Goal: Find specific page/section: Find specific page/section

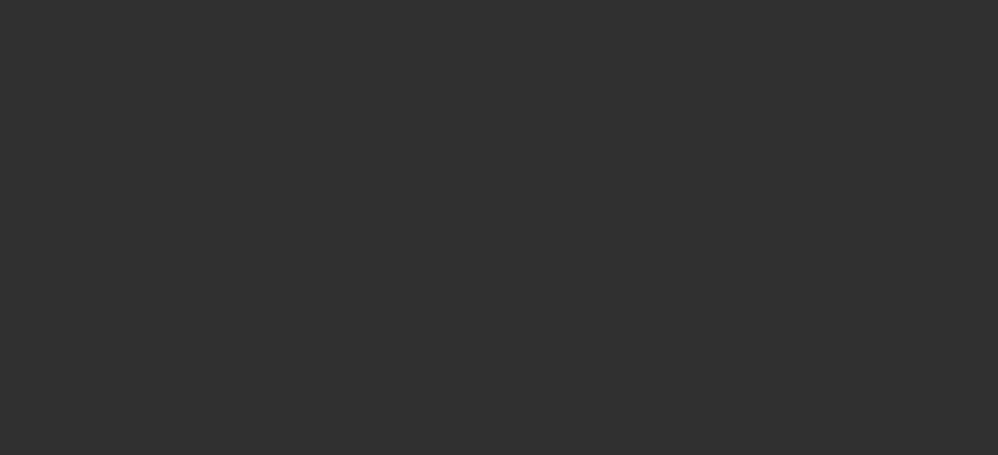
select select "10"
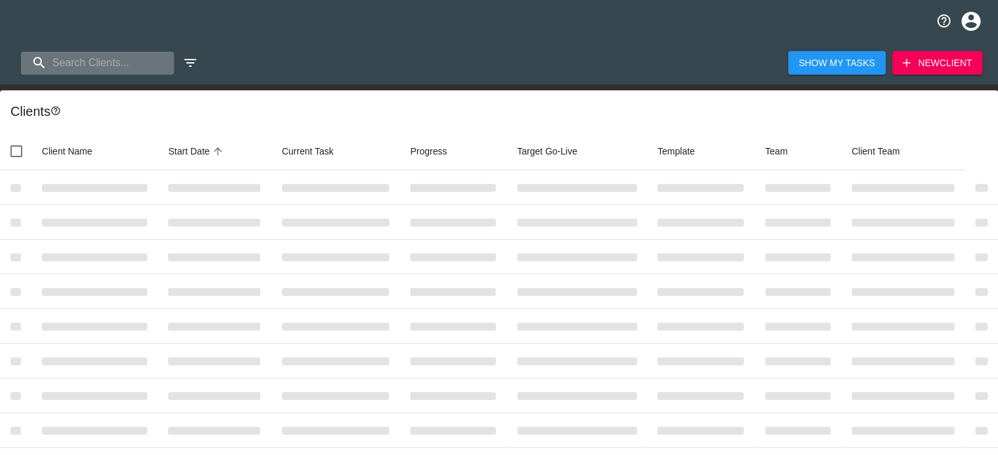
click at [110, 57] on input "search" at bounding box center [97, 63] width 153 height 23
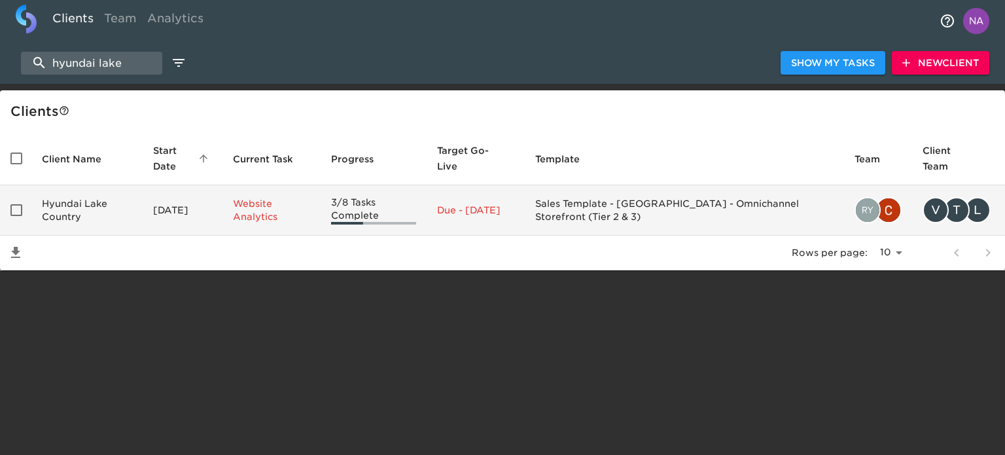
type input "hyundai lake"
click at [115, 209] on td "Hyundai Lake Country" at bounding box center [86, 210] width 111 height 50
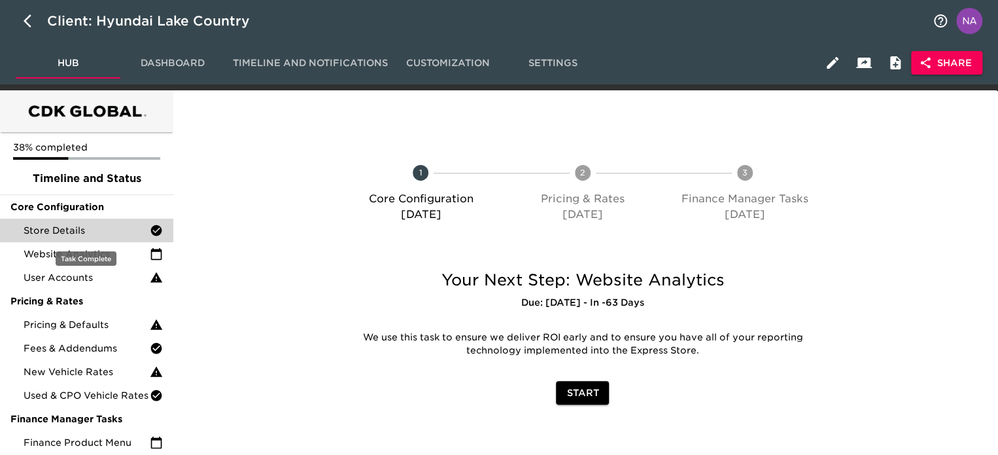
click at [94, 230] on span "Store Details" at bounding box center [87, 230] width 126 height 13
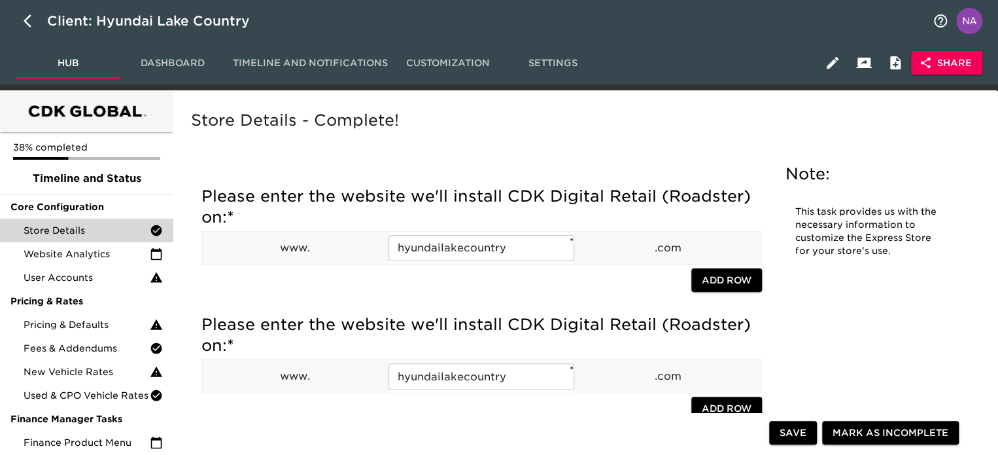
click at [677, 139] on div "Store Details - Complete!" at bounding box center [582, 130] width 789 height 46
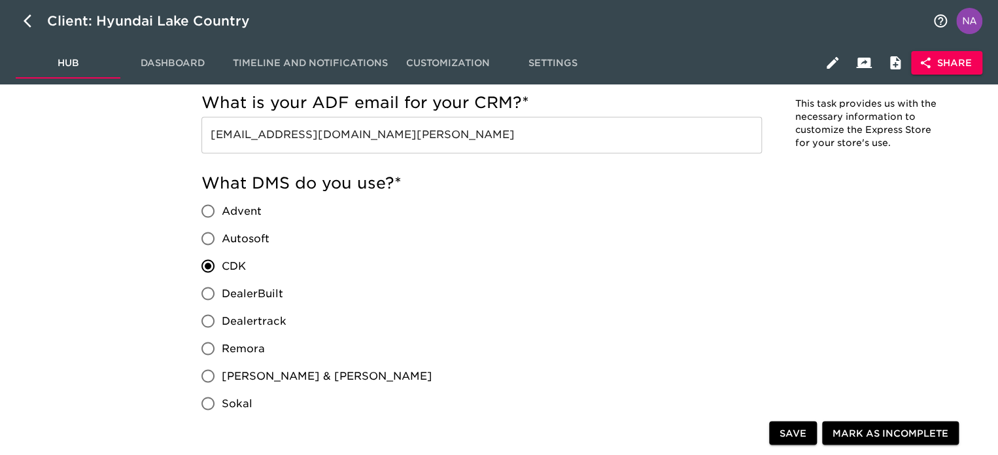
scroll to position [1071, 0]
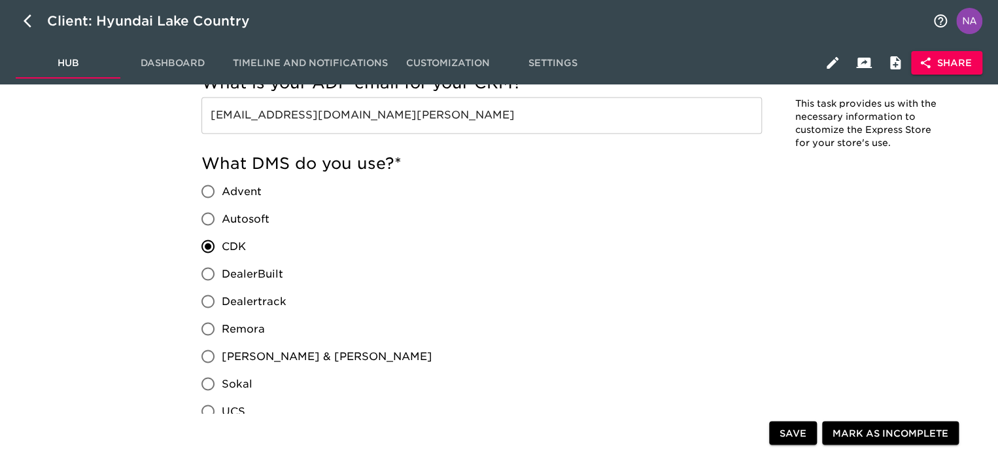
click at [960, 59] on span "Share" at bounding box center [947, 63] width 50 height 16
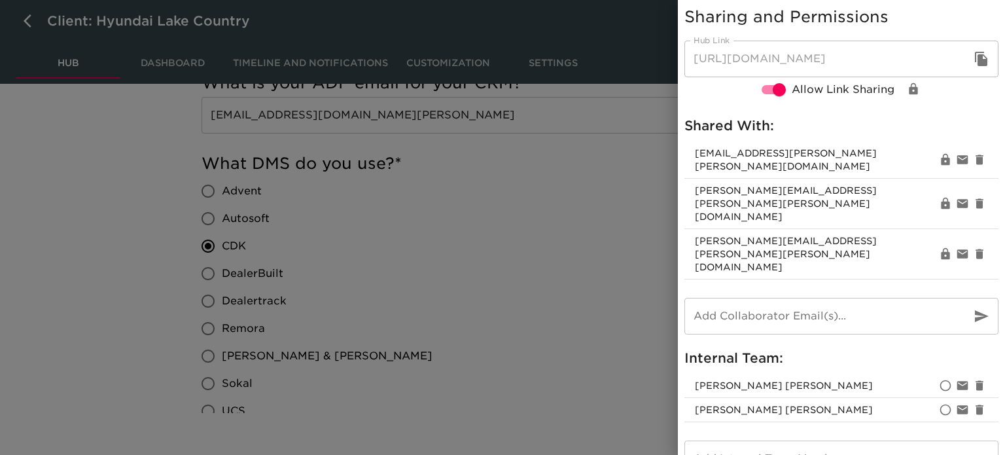
click at [455, 319] on div at bounding box center [502, 227] width 1005 height 455
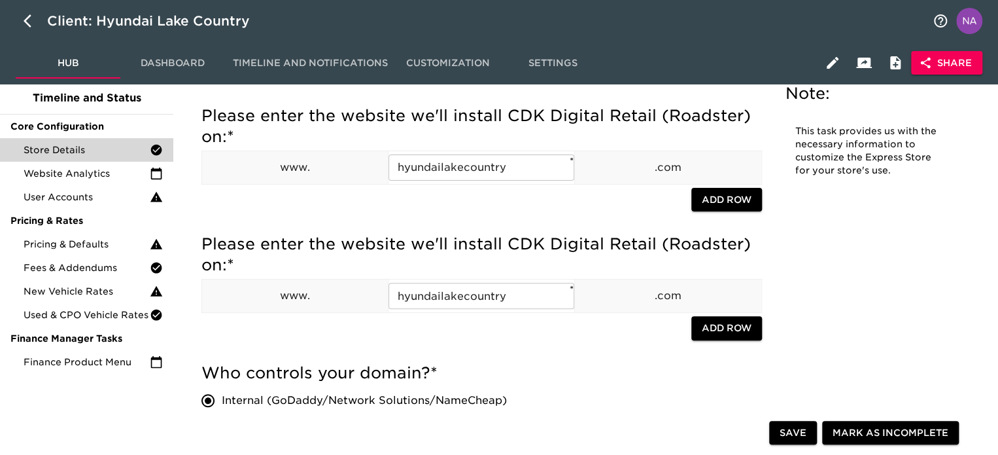
scroll to position [0, 0]
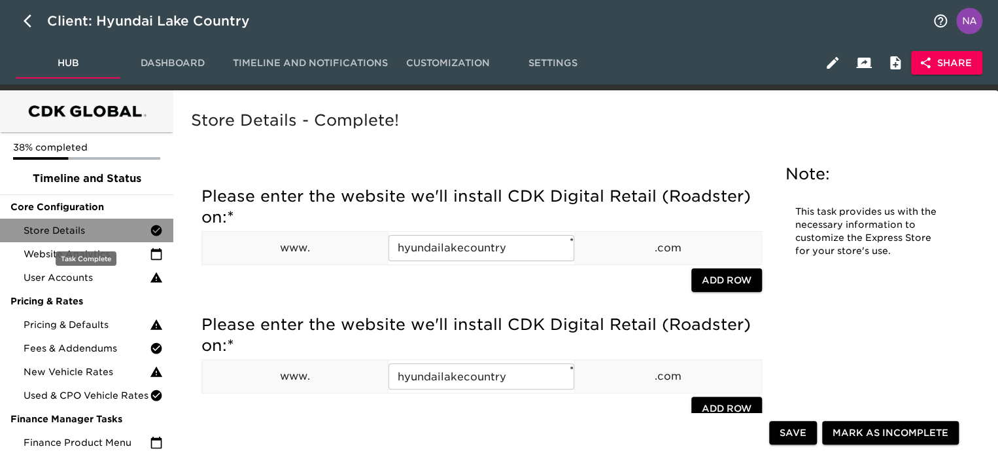
click at [69, 237] on div "Store Details" at bounding box center [86, 230] width 173 height 24
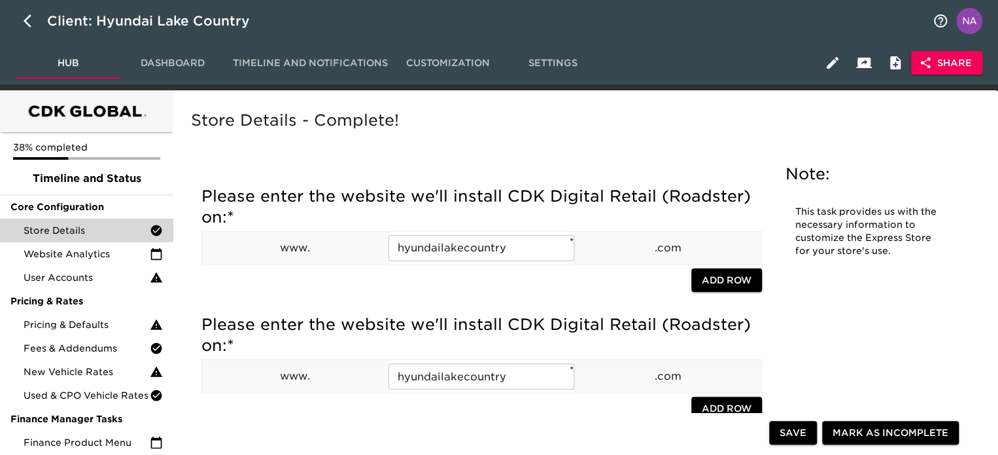
click at [180, 60] on span "Dashboard" at bounding box center [172, 63] width 89 height 16
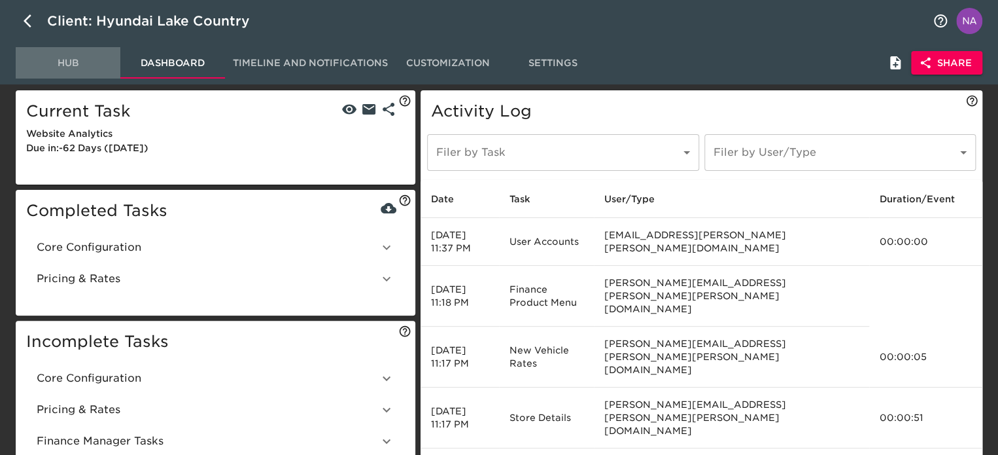
click at [64, 62] on span "Hub" at bounding box center [68, 63] width 89 height 16
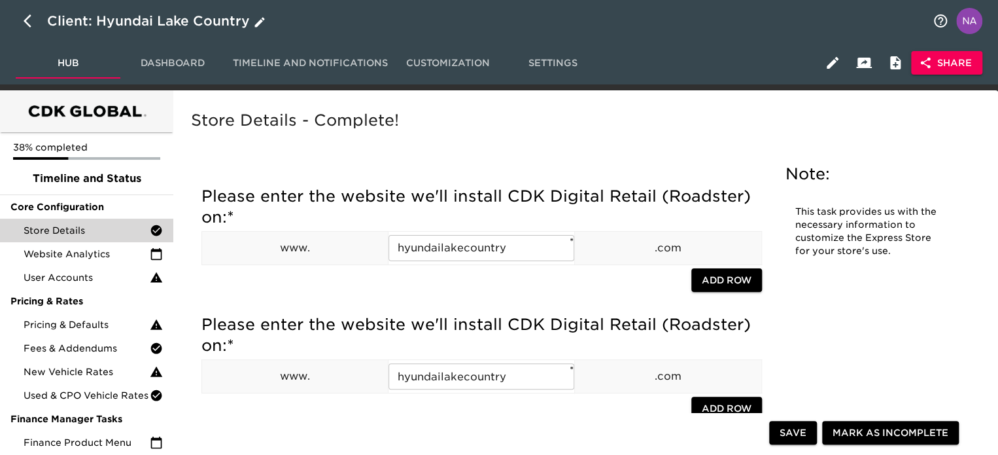
click at [26, 26] on icon "button" at bounding box center [32, 21] width 16 height 16
select select "10"
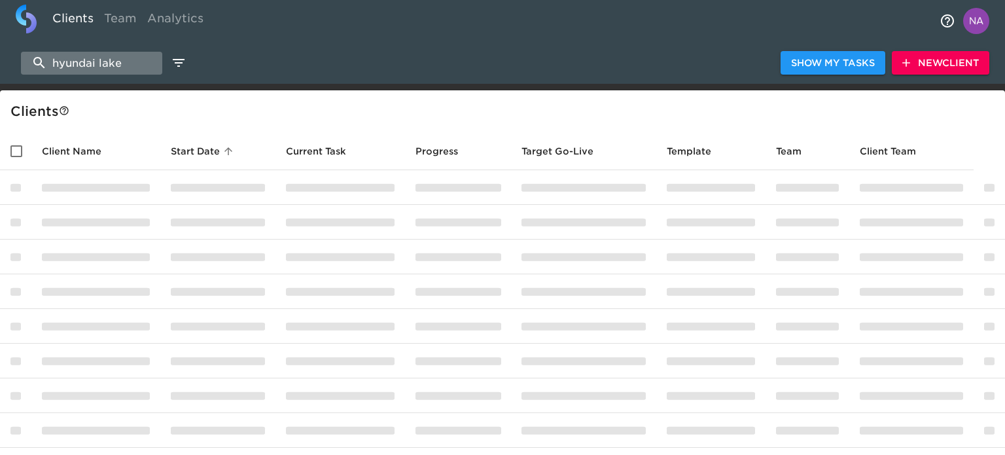
click at [102, 65] on input "hyundai lake" at bounding box center [91, 63] width 141 height 23
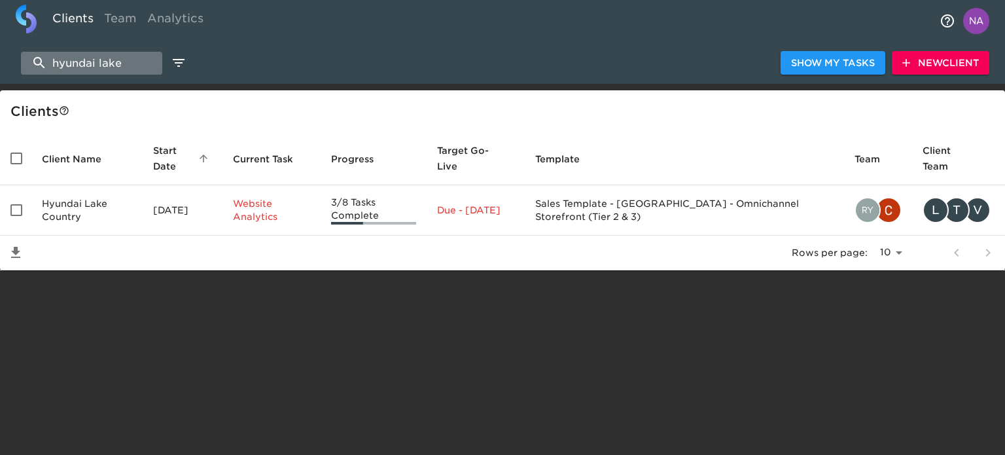
click at [102, 65] on input "hyundai lake" at bounding box center [91, 63] width 141 height 23
click at [101, 65] on input "hyundai lake" at bounding box center [91, 63] width 141 height 23
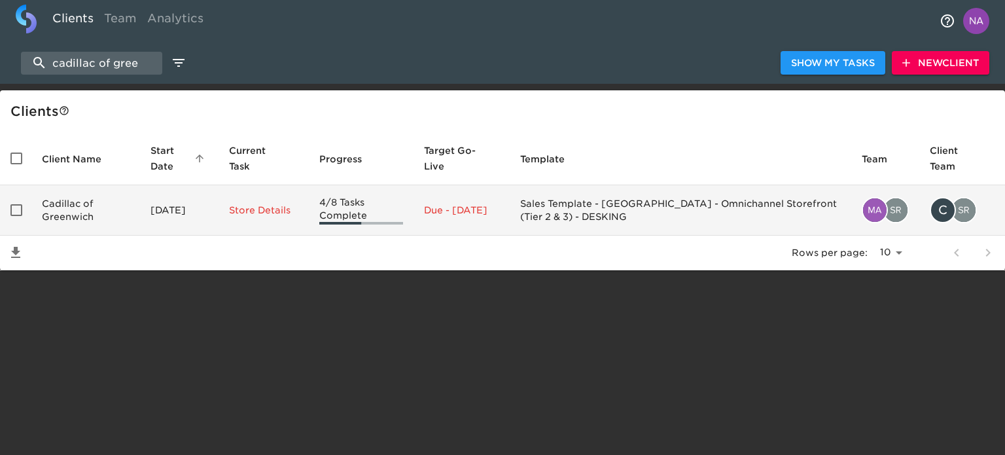
type input "cadillac of gree"
click at [98, 226] on td "Cadillac of Greenwich" at bounding box center [85, 210] width 109 height 50
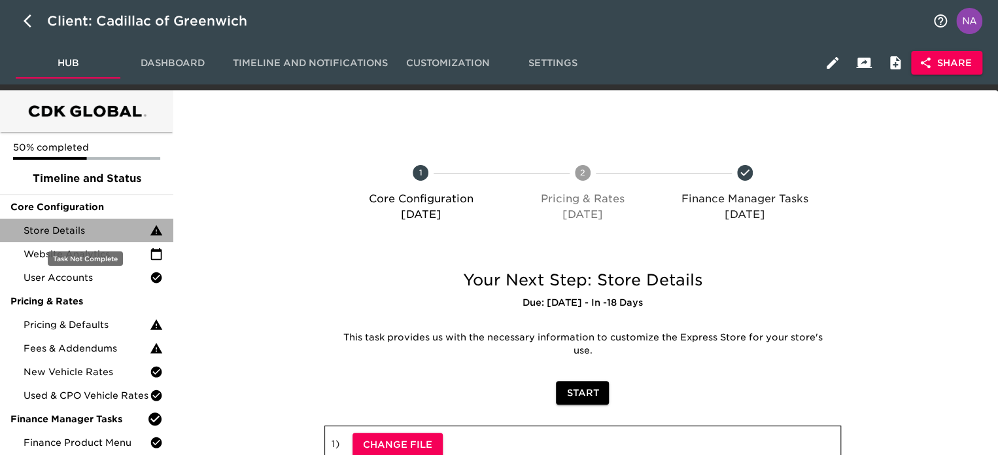
click at [97, 227] on span "Store Details" at bounding box center [87, 230] width 126 height 13
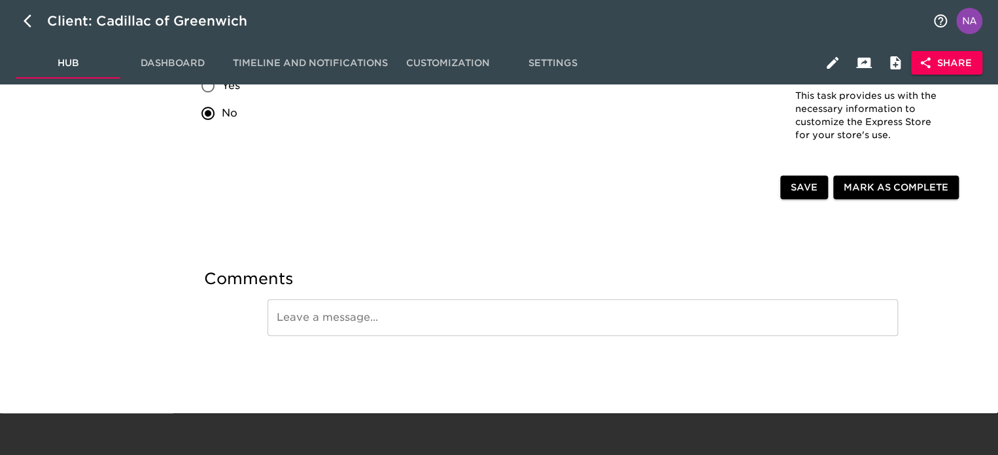
scroll to position [2777, 0]
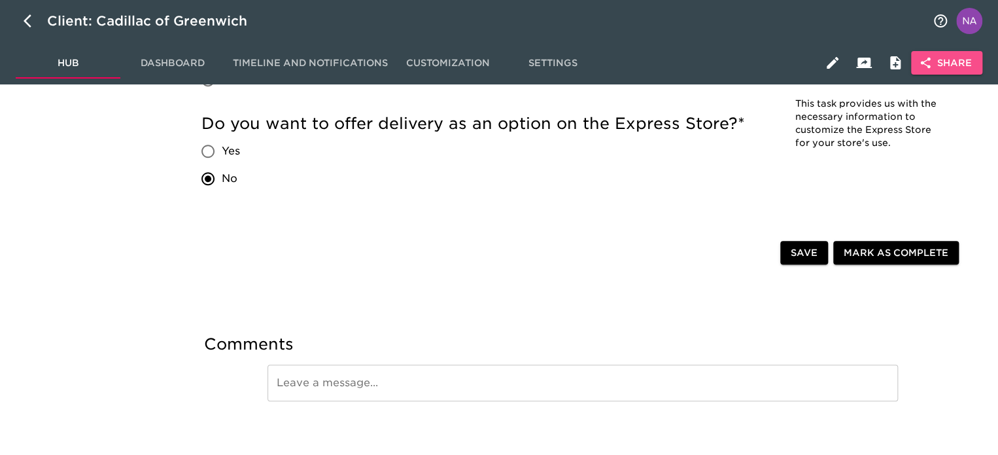
click at [941, 67] on span "Share" at bounding box center [947, 63] width 50 height 16
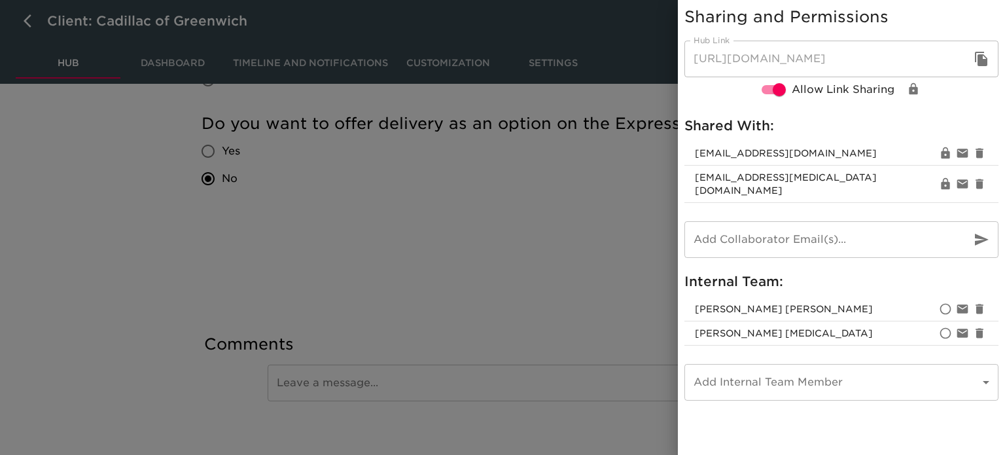
drag, startPoint x: 429, startPoint y: 224, endPoint x: 314, endPoint y: 135, distance: 145.5
click at [429, 223] on div at bounding box center [502, 227] width 1005 height 455
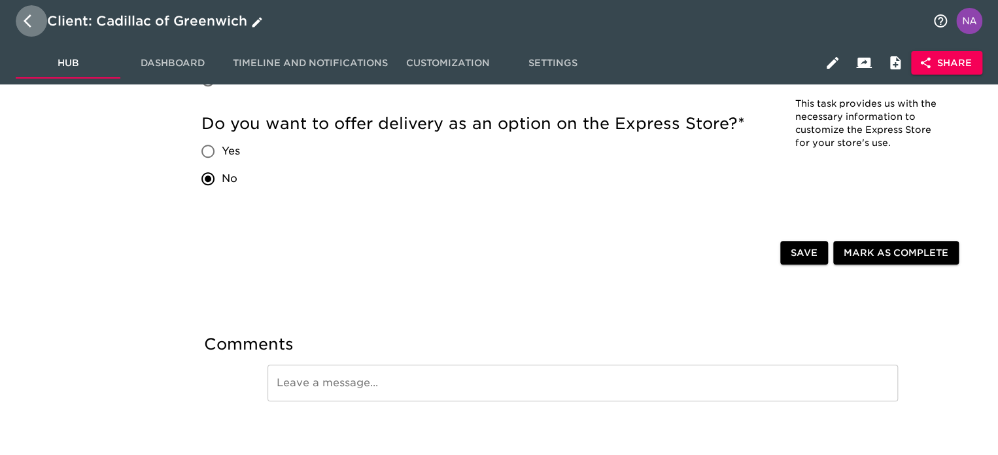
click at [26, 18] on icon "button" at bounding box center [32, 21] width 16 height 16
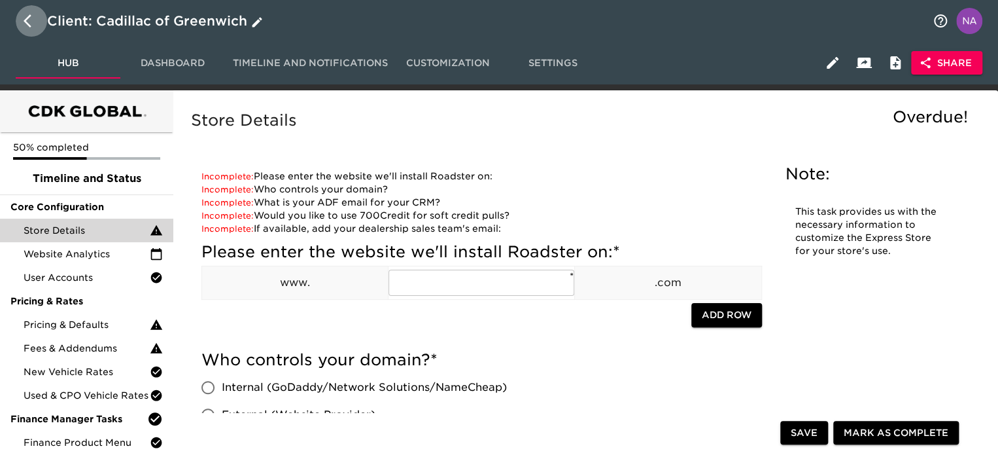
select select "10"
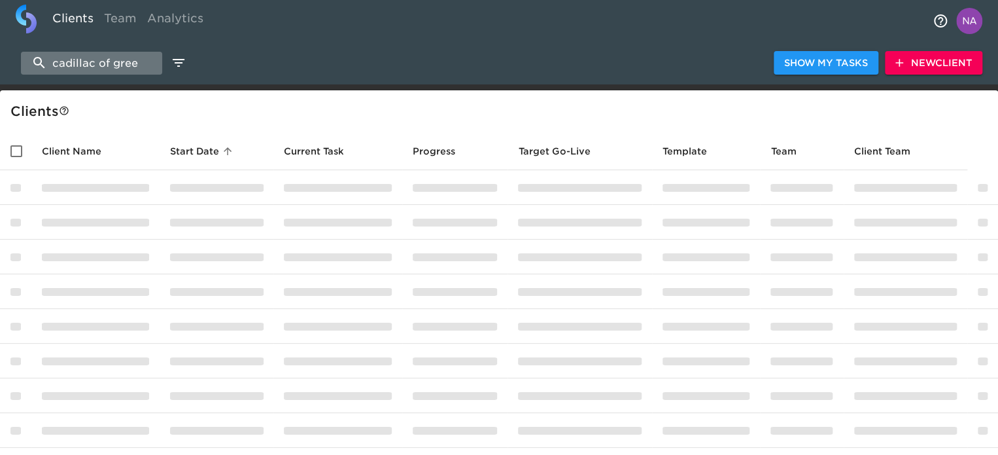
click at [105, 61] on input "cadillac of gree" at bounding box center [91, 63] width 141 height 23
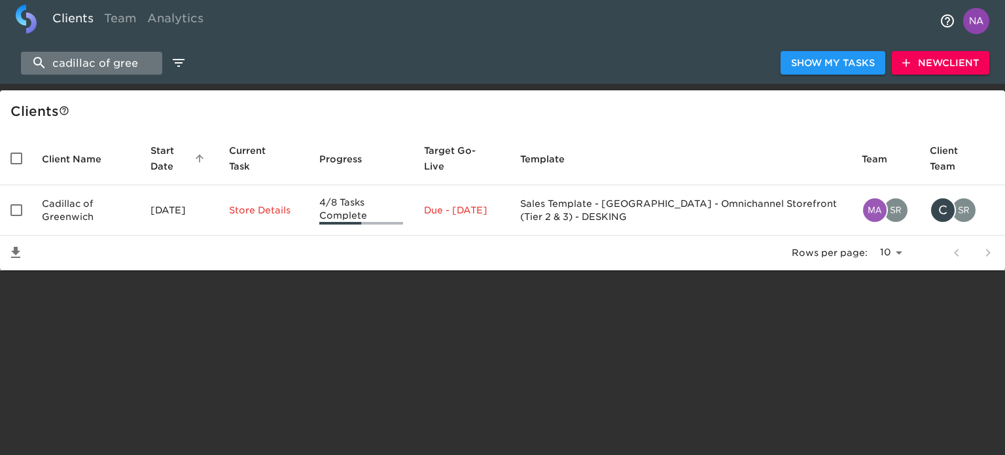
click at [105, 61] on input "cadillac of gree" at bounding box center [91, 63] width 141 height 23
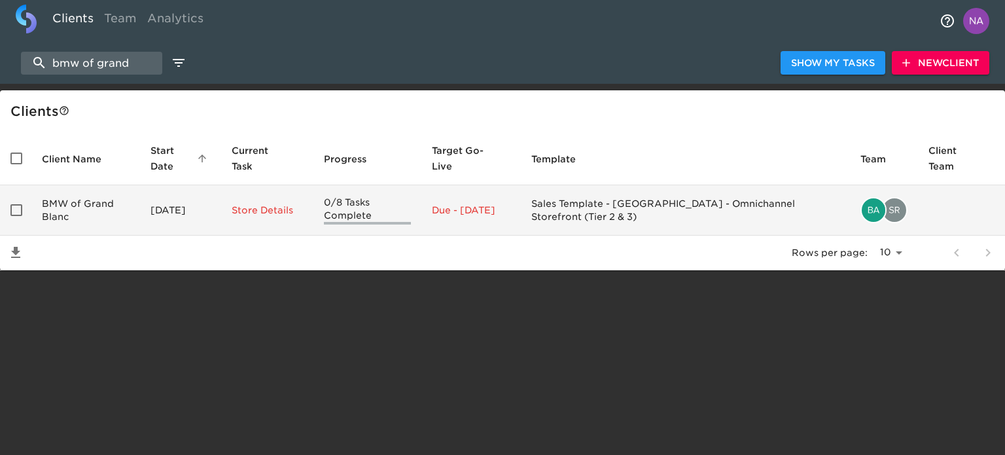
type input "bmw of grand"
click at [105, 218] on td "BMW of Grand Blanc" at bounding box center [85, 210] width 109 height 50
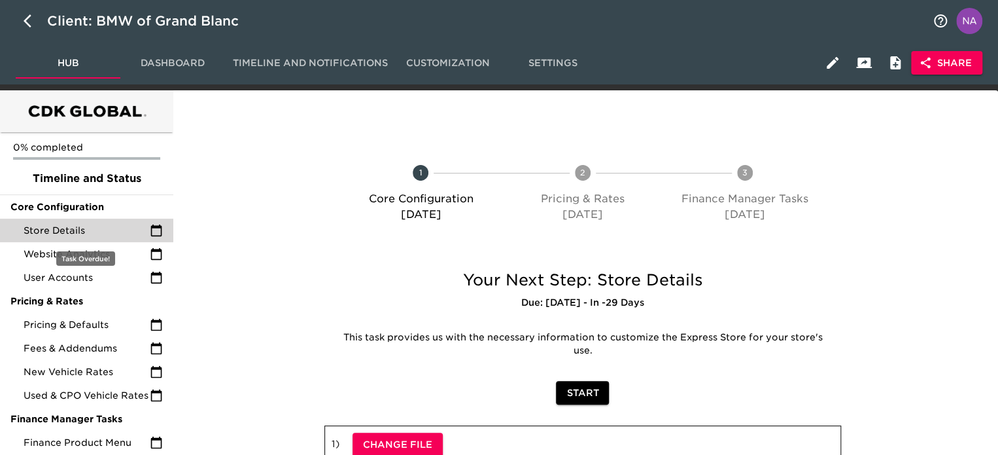
click at [103, 235] on span "Store Details" at bounding box center [87, 230] width 126 height 13
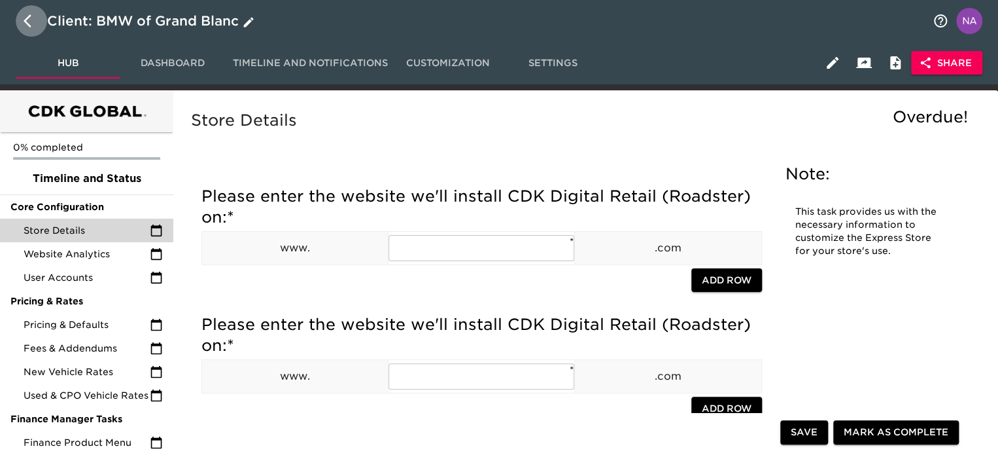
click at [27, 26] on icon "button" at bounding box center [32, 21] width 16 height 16
select select "10"
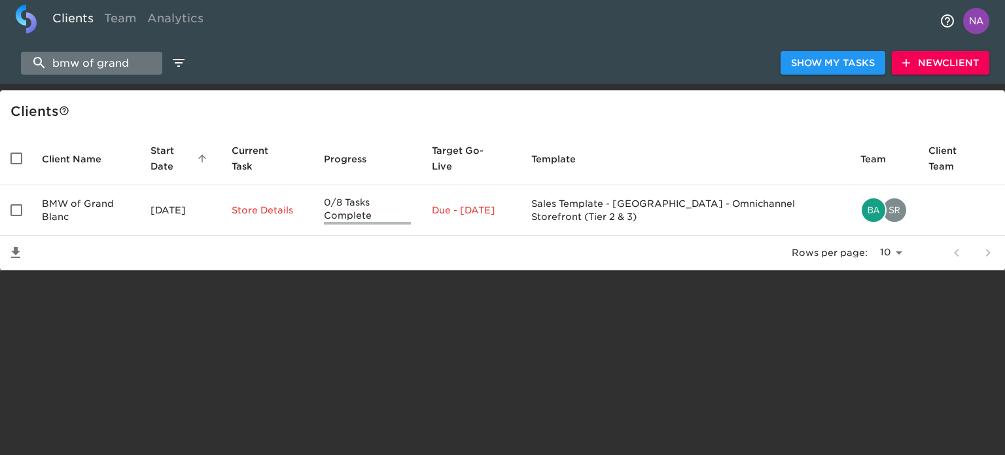
click at [94, 72] on input "bmw of grand" at bounding box center [91, 63] width 141 height 23
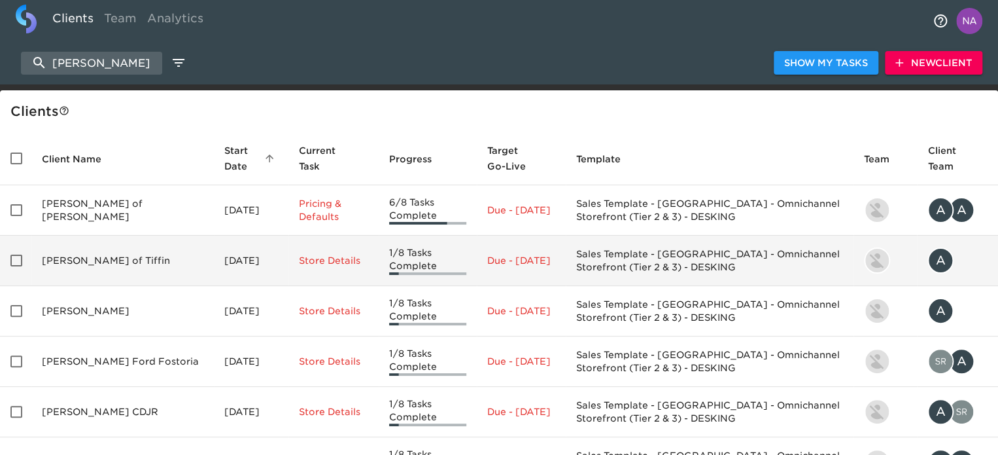
type input "[PERSON_NAME]"
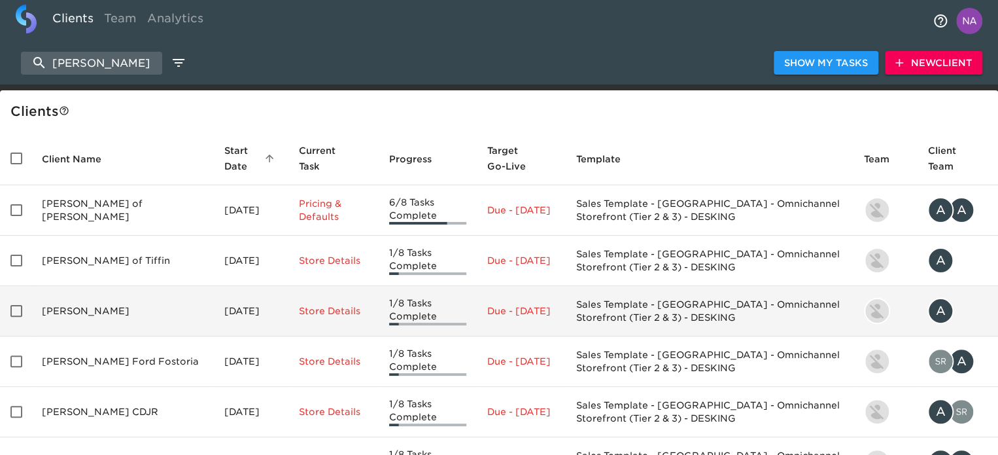
scroll to position [65, 0]
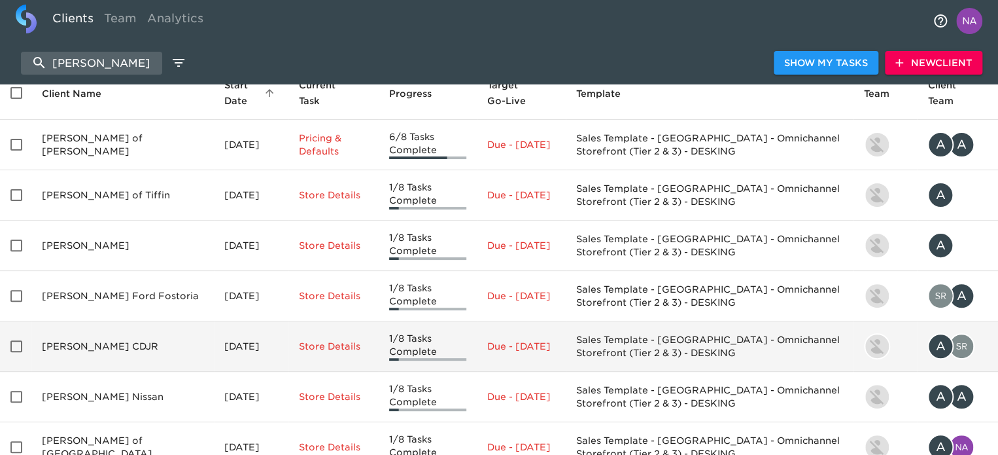
click at [125, 349] on td "[PERSON_NAME] CDJR" at bounding box center [122, 346] width 183 height 50
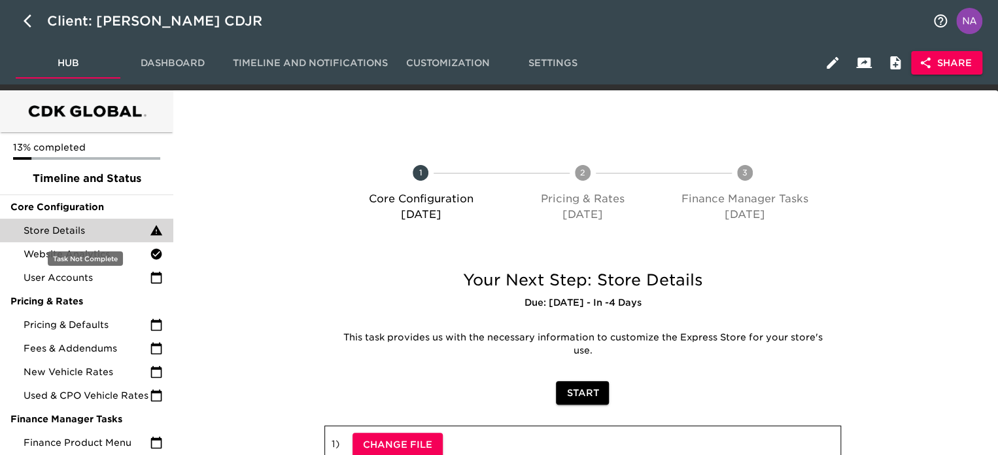
click at [114, 235] on span "Store Details" at bounding box center [87, 230] width 126 height 13
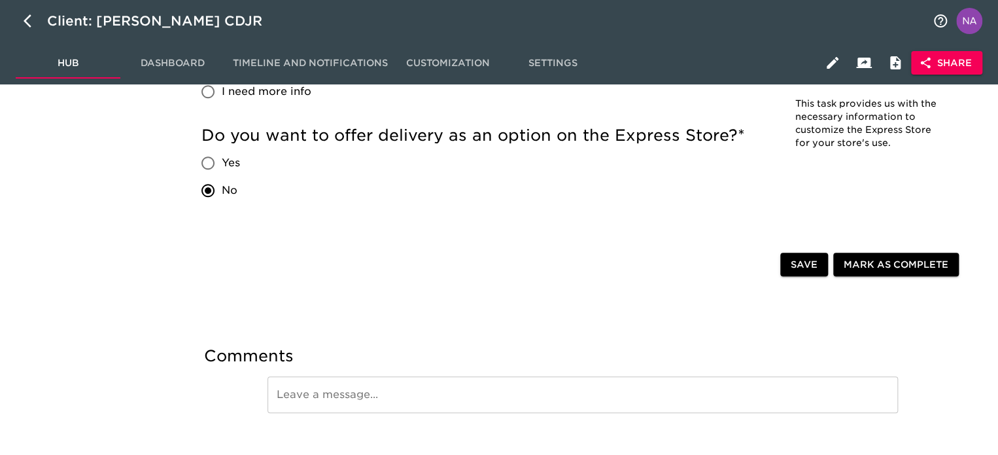
scroll to position [2826, 0]
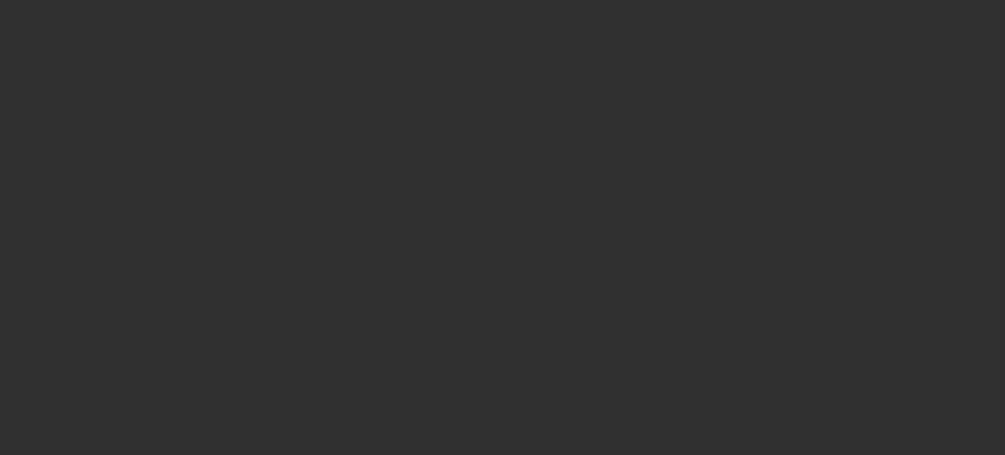
select select "10"
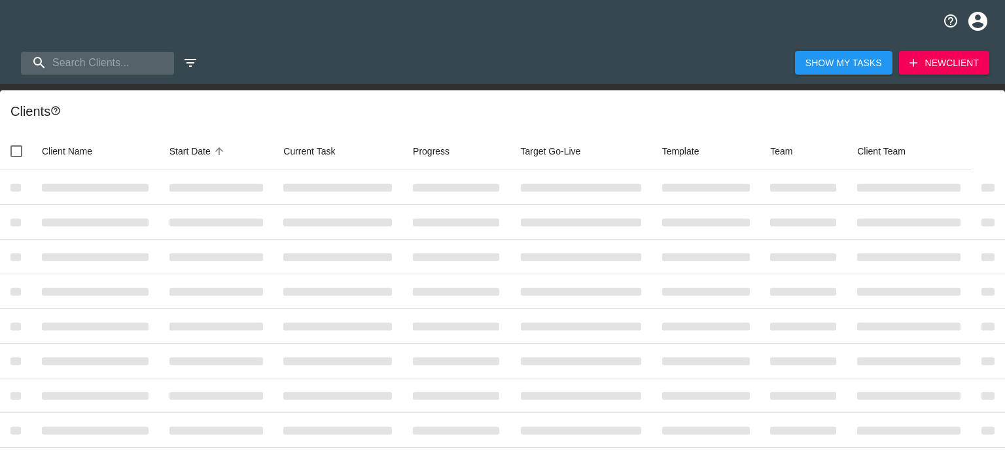
select select "10"
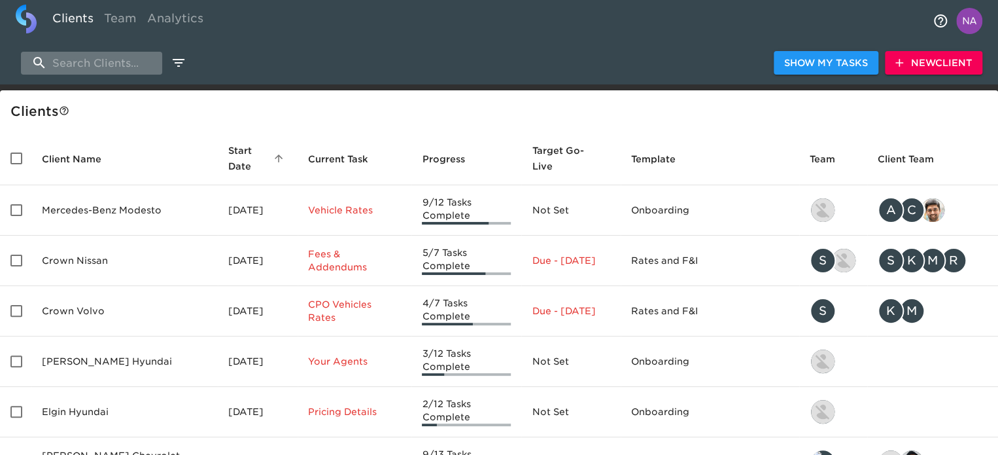
click at [88, 60] on input "search" at bounding box center [91, 63] width 141 height 23
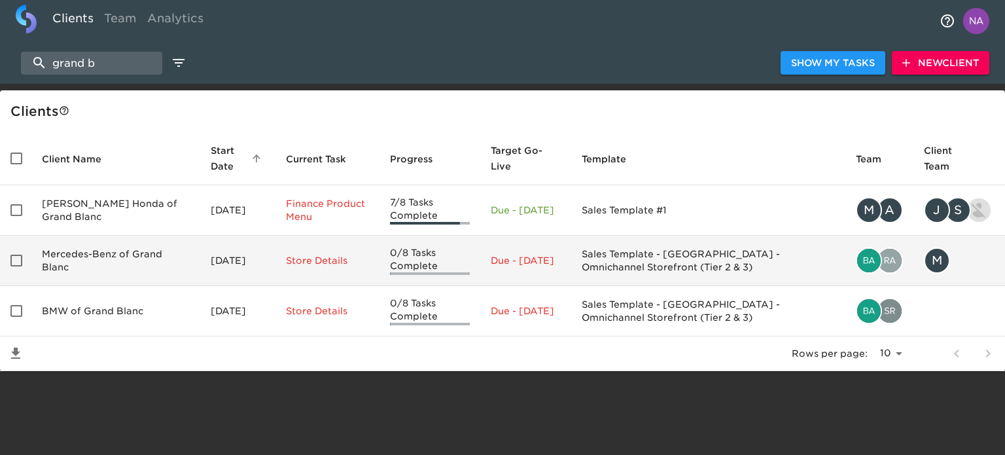
type input "grand b"
click at [80, 261] on td "Mercedes-Benz of Grand Blanc" at bounding box center [115, 261] width 169 height 50
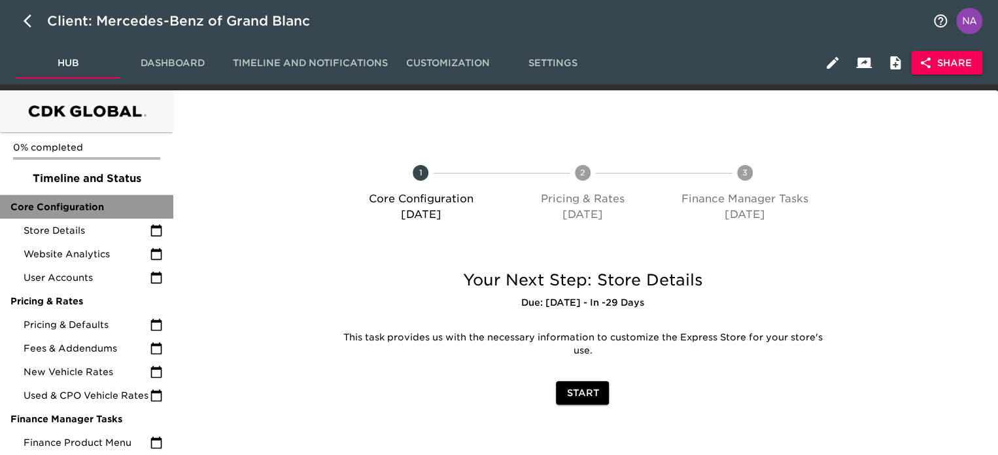
click at [65, 213] on div "Core Configuration" at bounding box center [86, 207] width 173 height 24
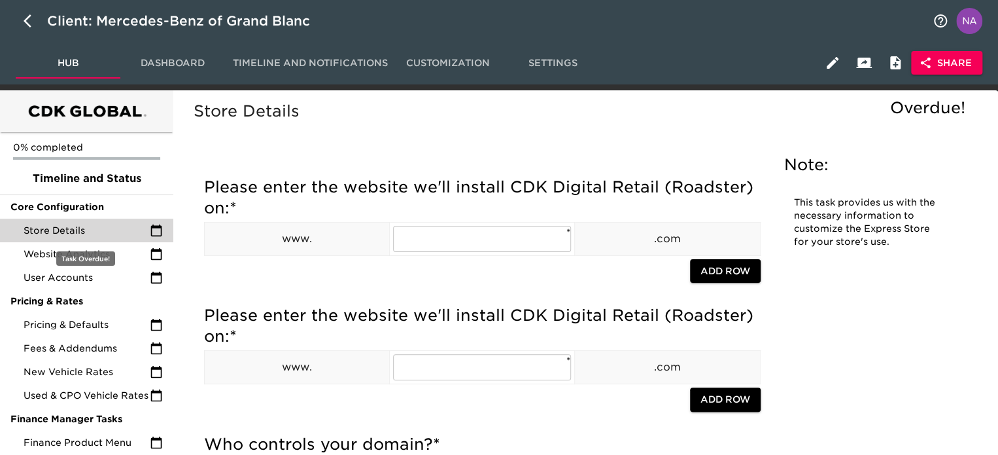
click at [71, 230] on span "Store Details" at bounding box center [87, 230] width 126 height 13
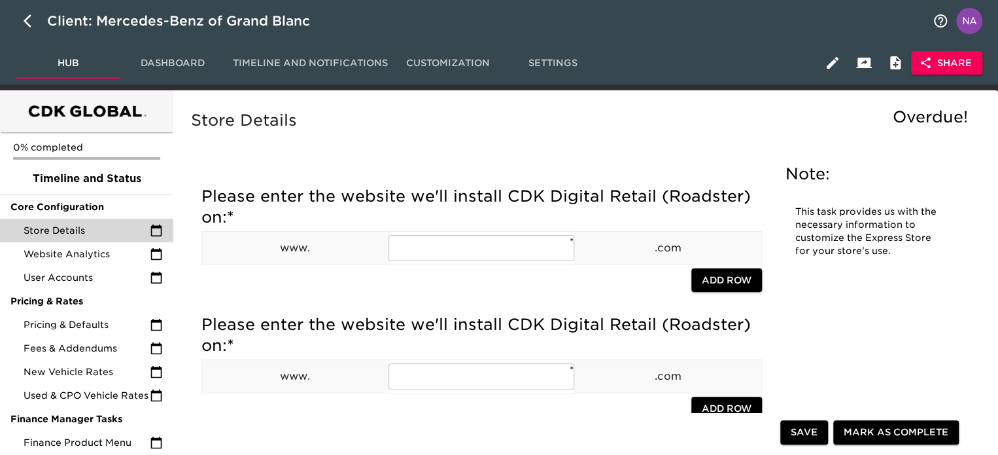
click at [945, 63] on span "Share" at bounding box center [947, 63] width 50 height 16
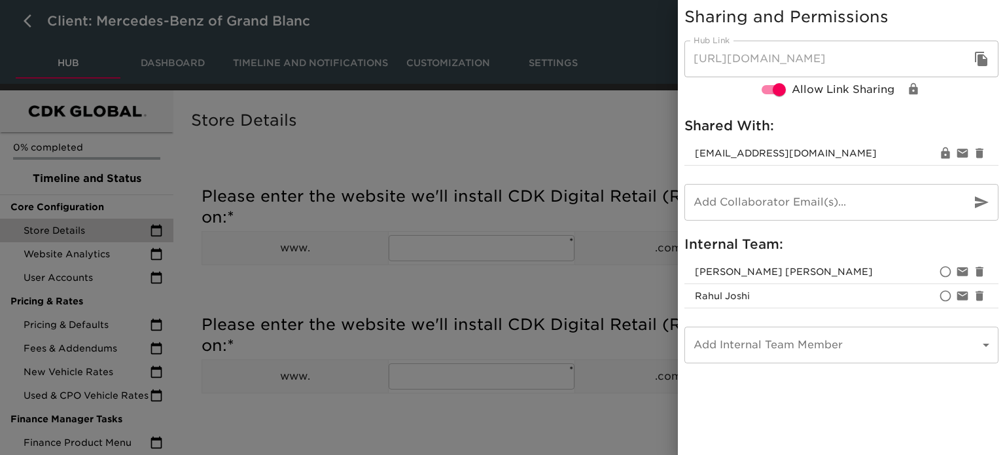
click at [293, 266] on div at bounding box center [502, 227] width 1005 height 455
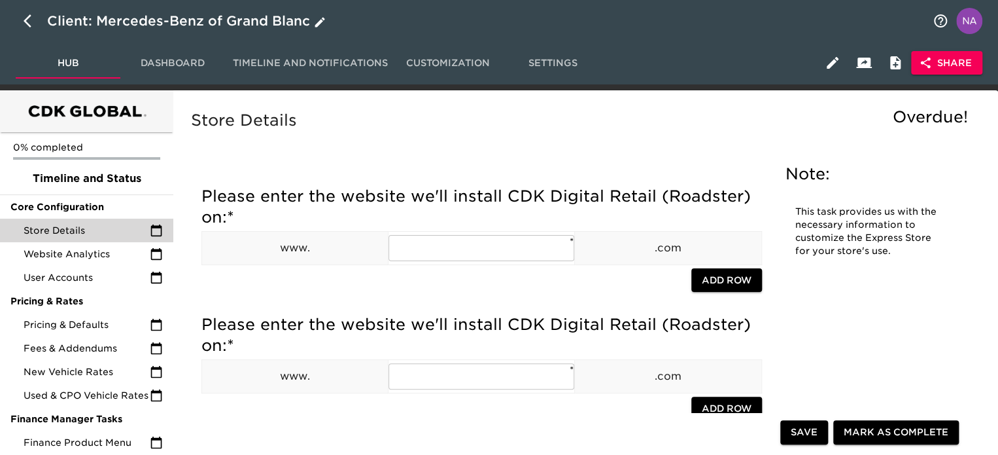
click at [32, 20] on icon "button" at bounding box center [32, 21] width 16 height 16
select select "10"
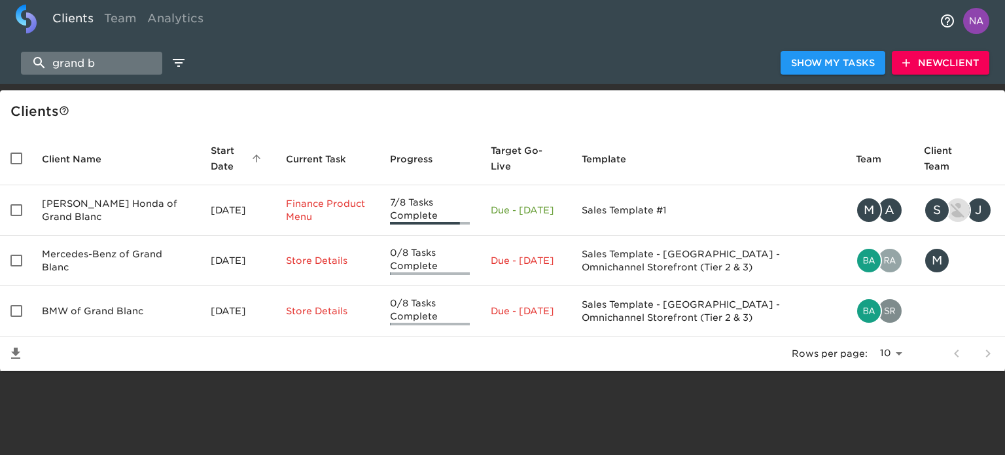
click at [108, 65] on input "grand b" at bounding box center [91, 63] width 141 height 23
click at [107, 65] on input "grand b" at bounding box center [91, 63] width 141 height 23
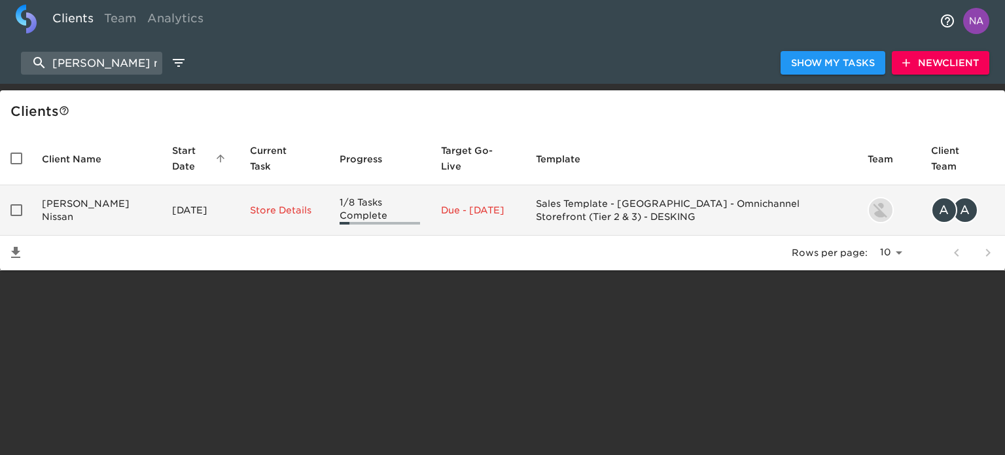
type input "reineke n"
click at [108, 218] on td "[PERSON_NAME] Nissan" at bounding box center [96, 210] width 130 height 50
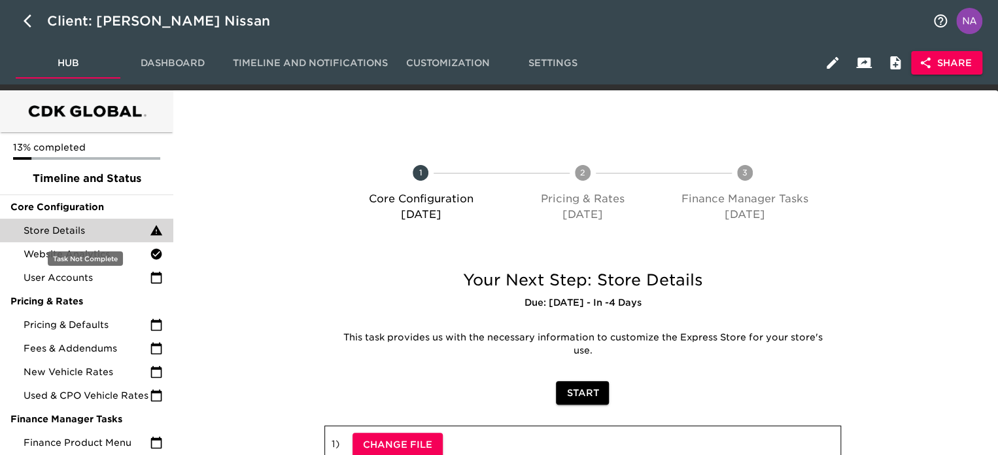
click at [111, 228] on span "Store Details" at bounding box center [87, 230] width 126 height 13
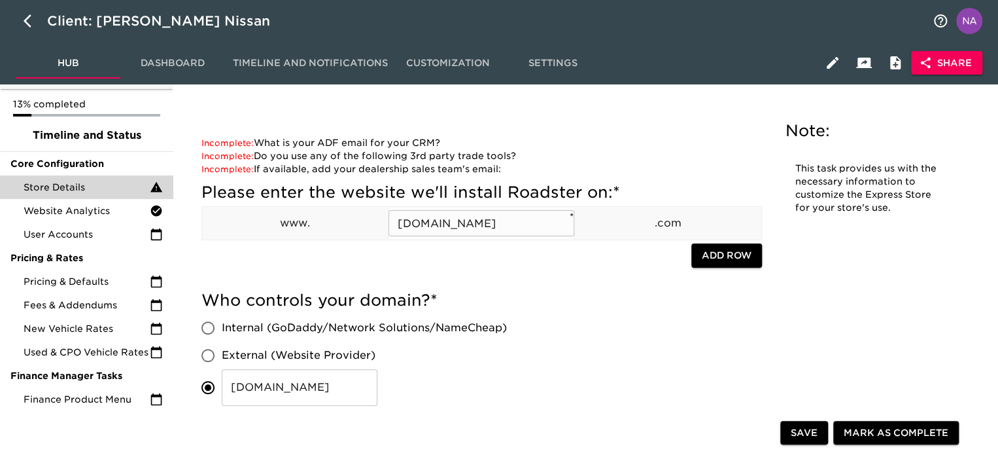
scroll to position [65, 0]
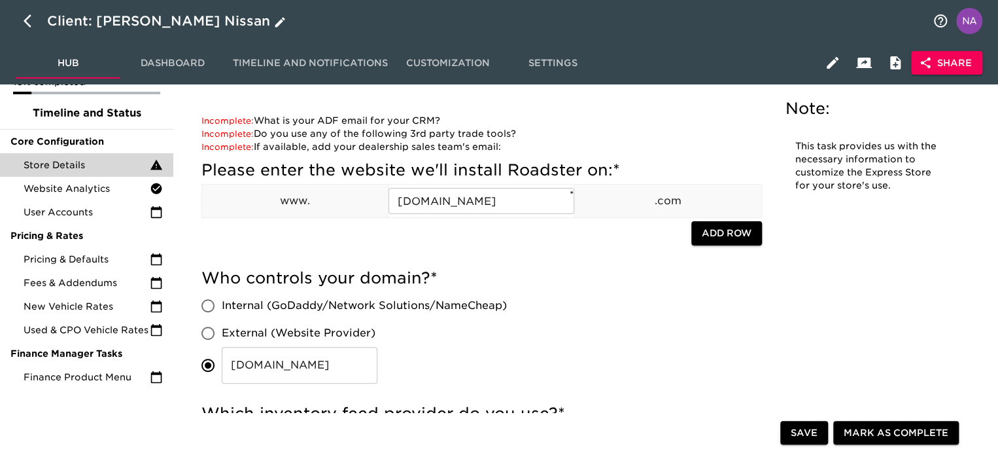
click at [27, 23] on icon "button" at bounding box center [28, 20] width 8 height 13
select select "10"
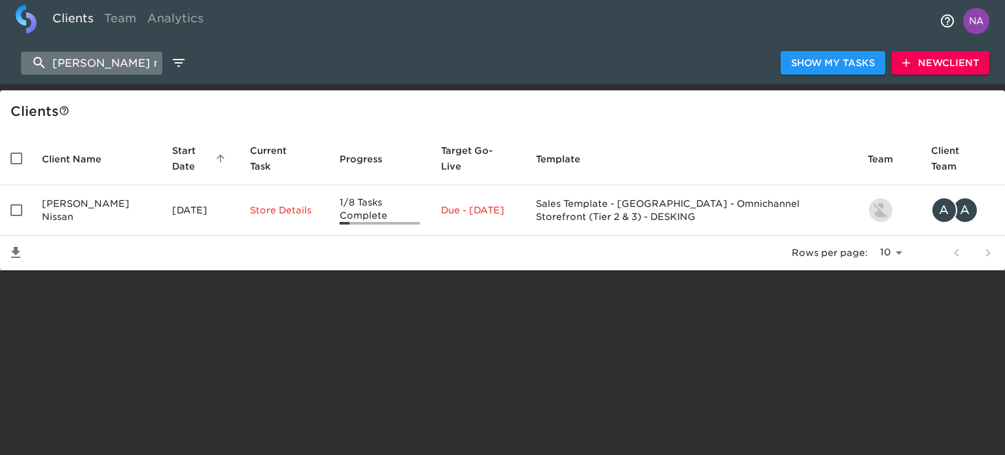
click at [109, 58] on input "reineke n" at bounding box center [91, 63] width 141 height 23
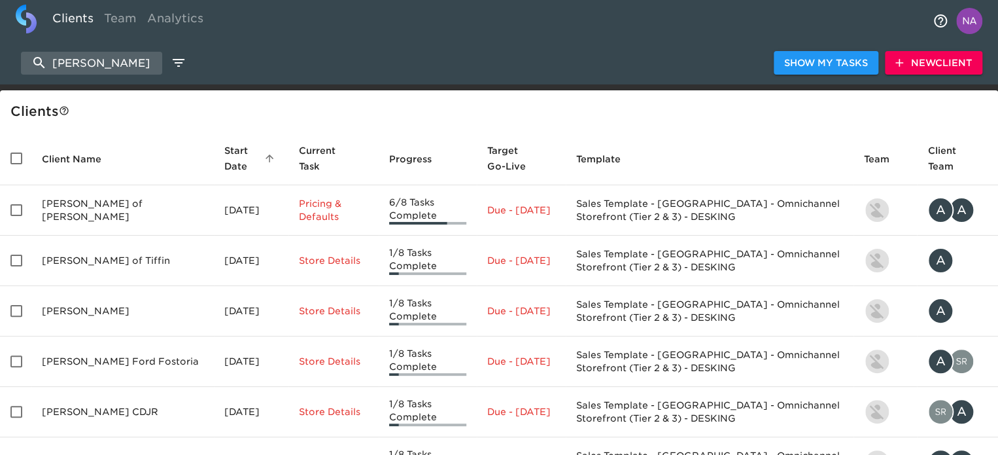
type input "[PERSON_NAME]"
